Goal: Information Seeking & Learning: Learn about a topic

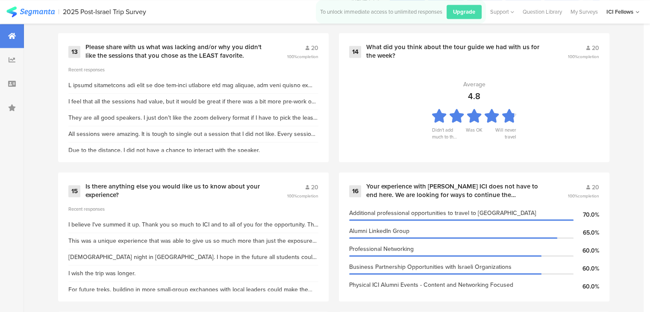
scroll to position [1197, 0]
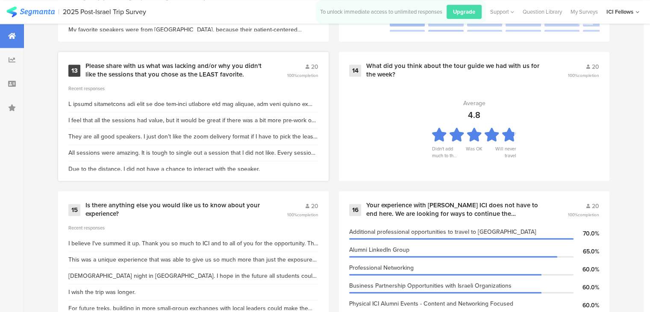
click at [287, 102] on div at bounding box center [193, 104] width 250 height 9
click at [241, 104] on div at bounding box center [193, 104] width 250 height 9
click at [180, 68] on div "Please share with us what was lacking and/or why you didn't like the sessions t…" at bounding box center [176, 70] width 181 height 17
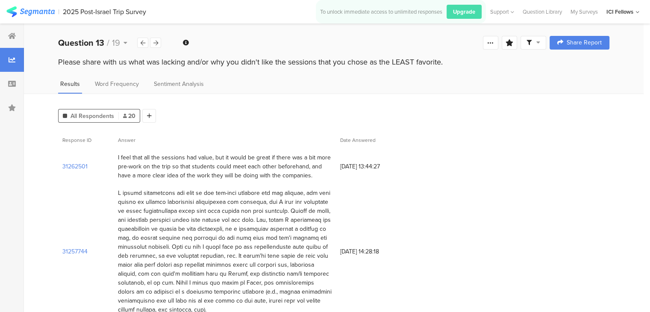
scroll to position [43, 0]
